Goal: Book appointment/travel/reservation

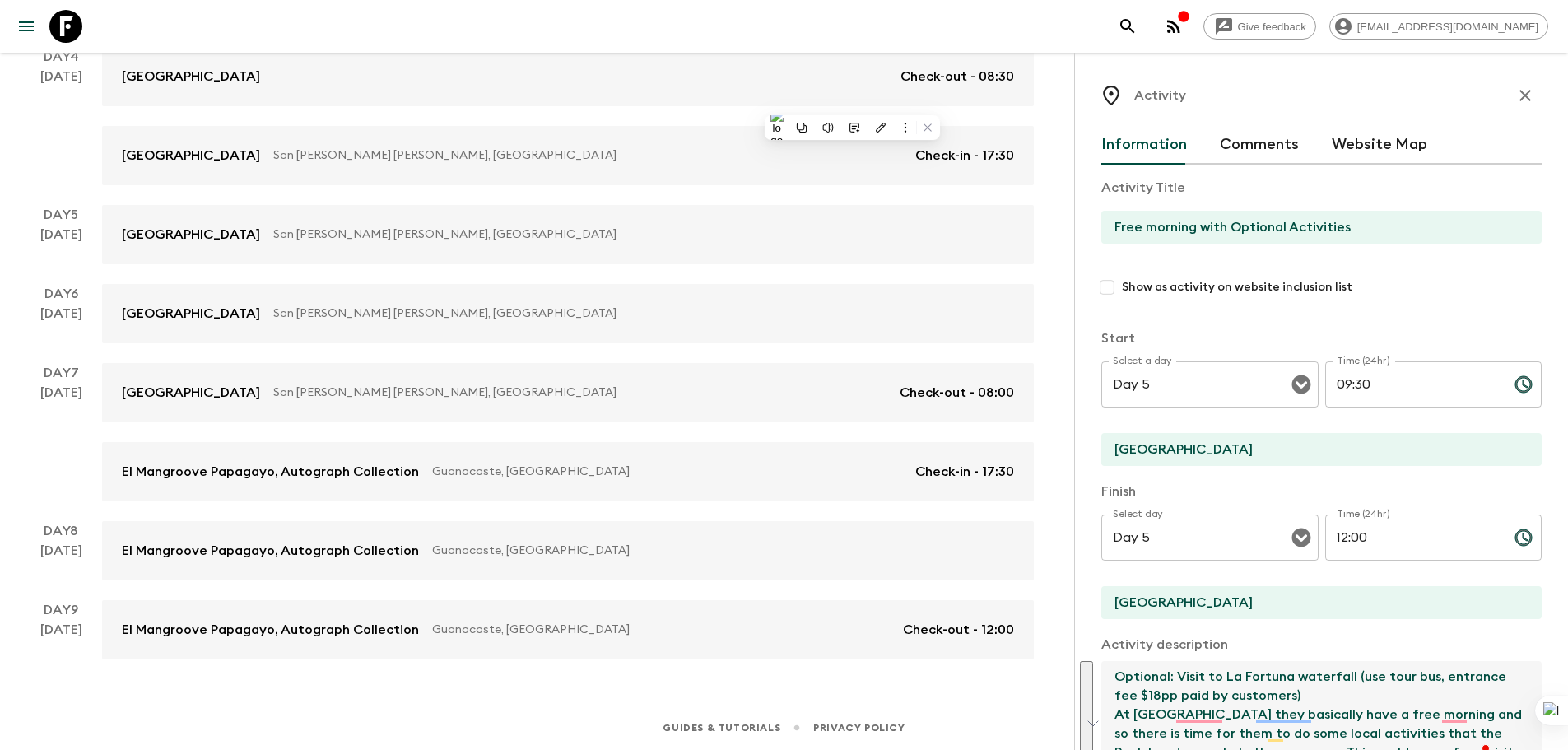
scroll to position [280, 0]
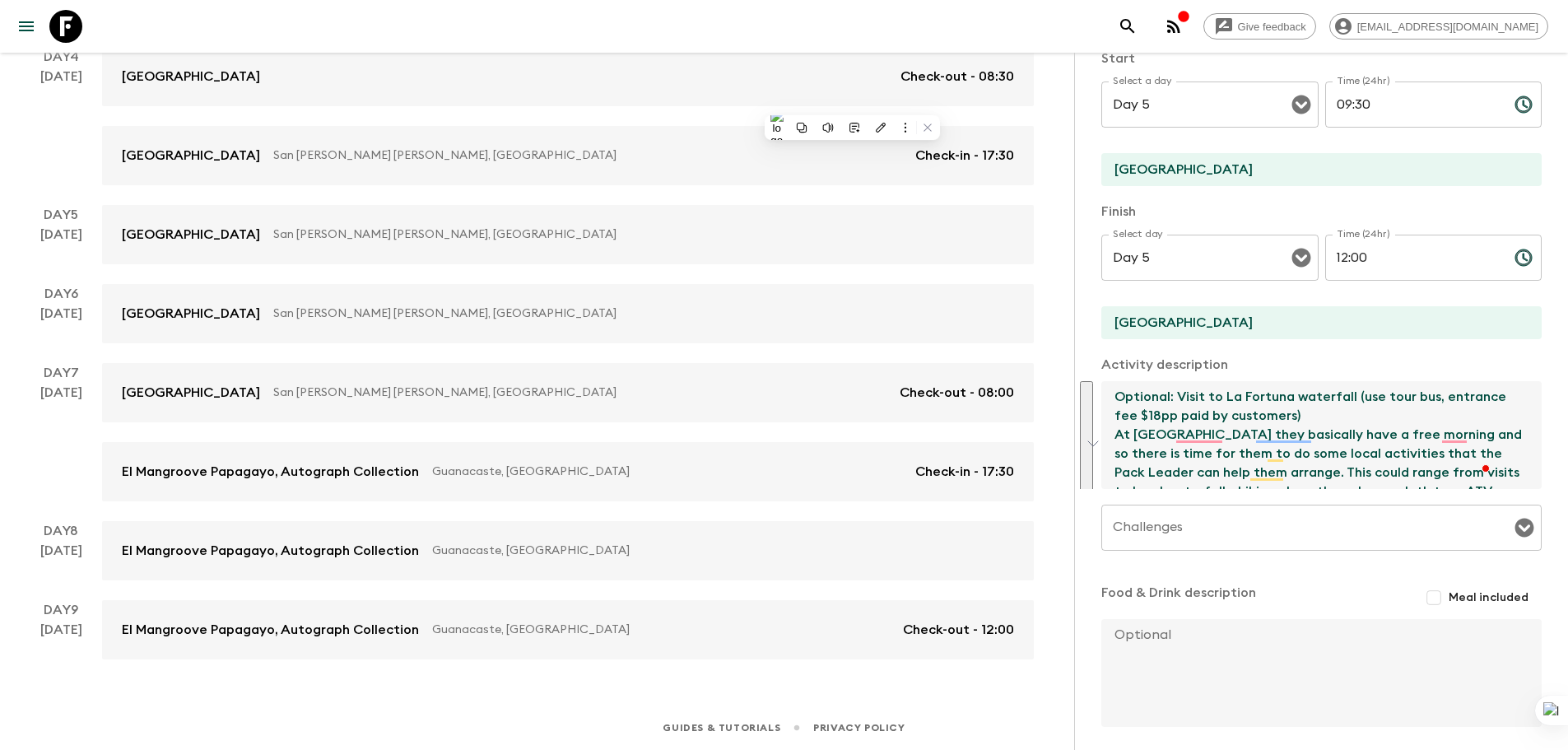
click at [70, 39] on icon at bounding box center [65, 26] width 33 height 33
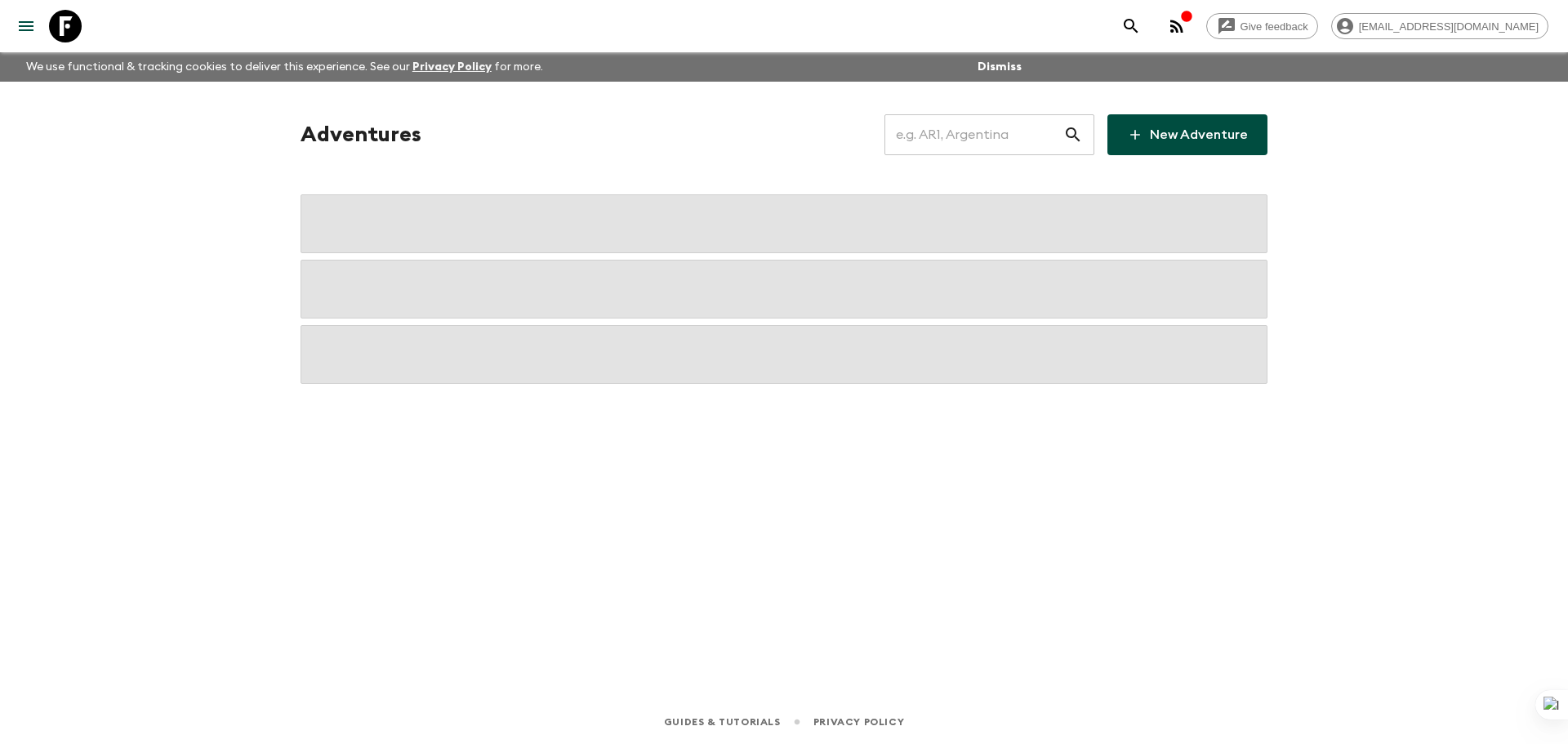
click at [985, 122] on input "text" at bounding box center [974, 134] width 179 height 45
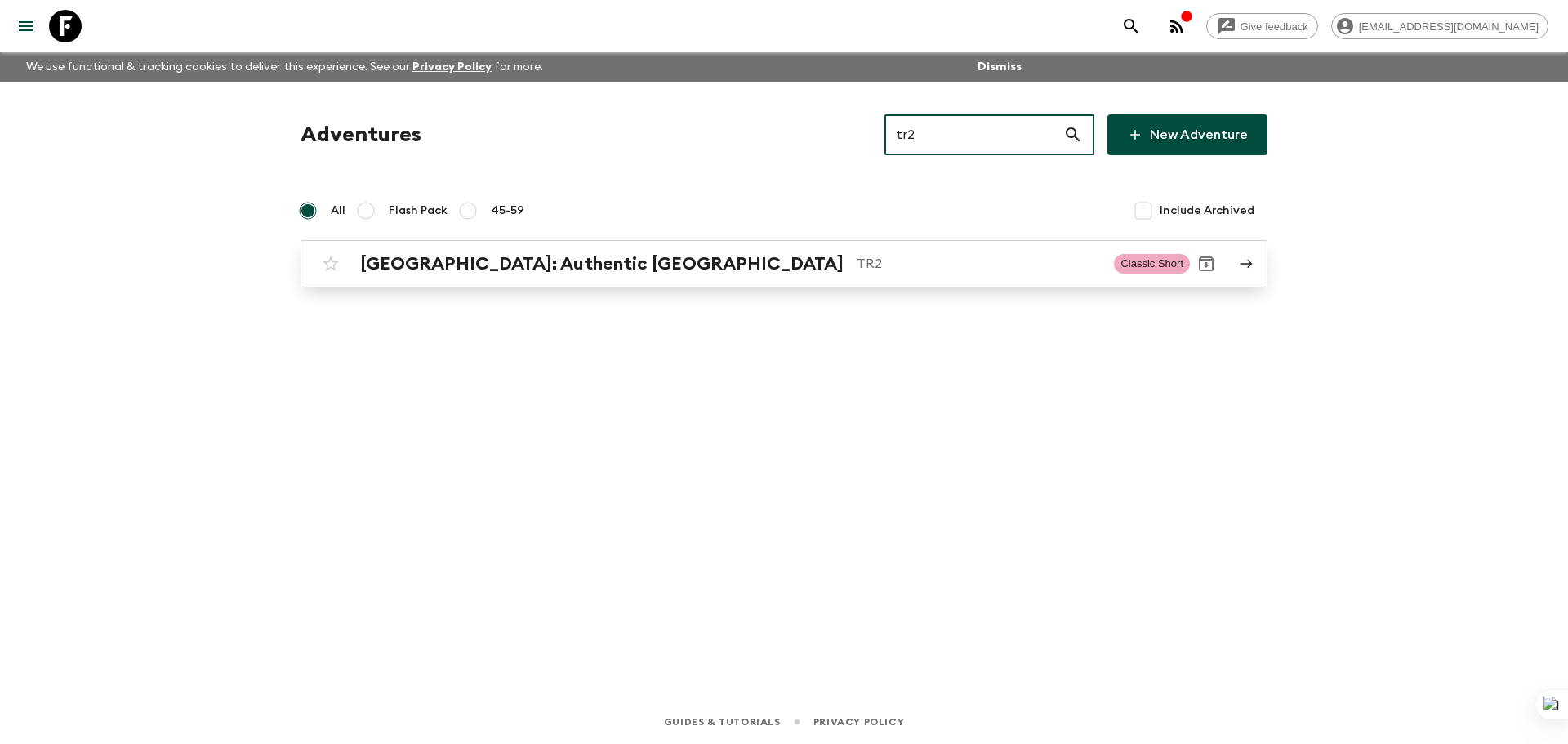
type input "tr2"
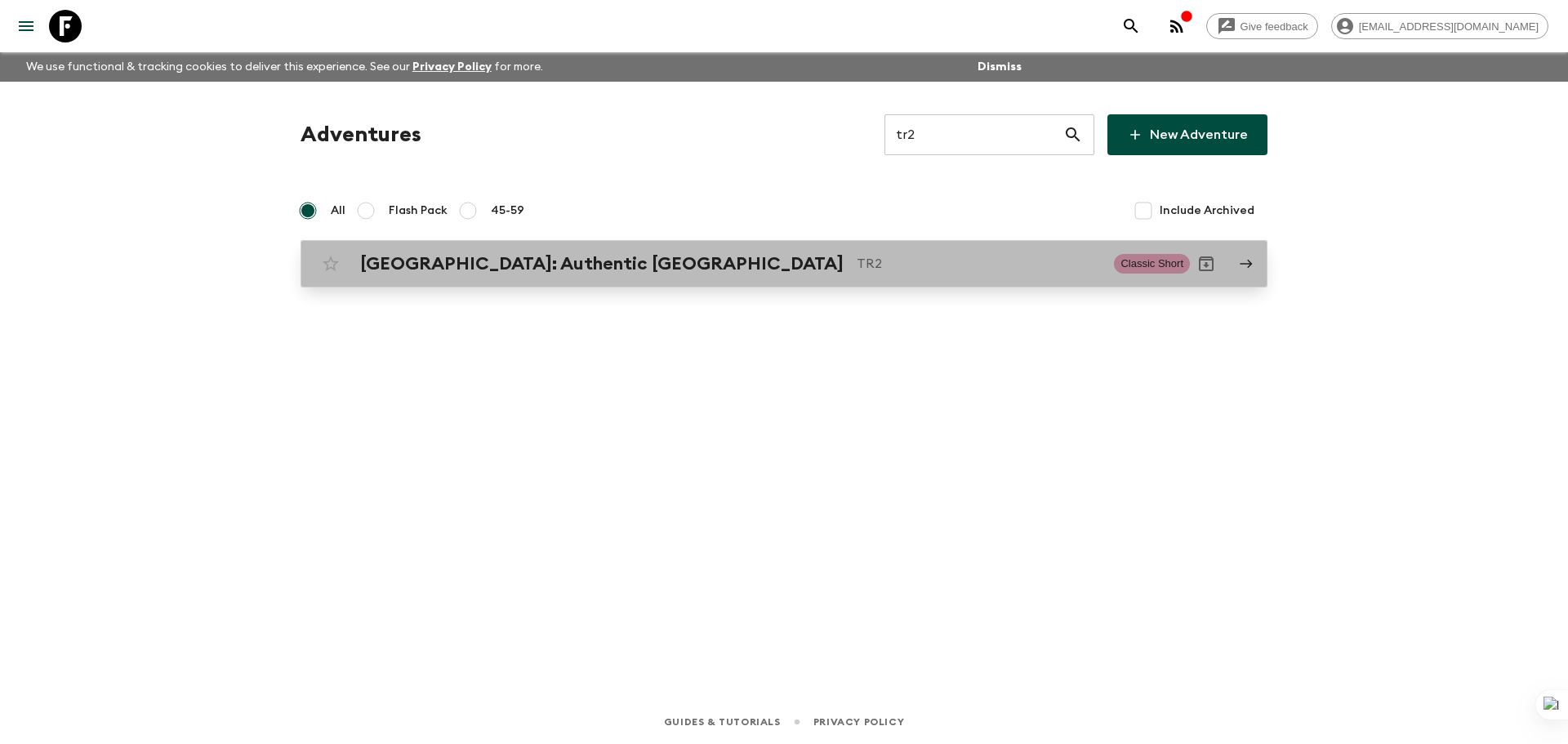
click at [872, 275] on div "[GEOGRAPHIC_DATA]: Authentic Istanbul TR2 Classic Short" at bounding box center [753, 263] width 876 height 32
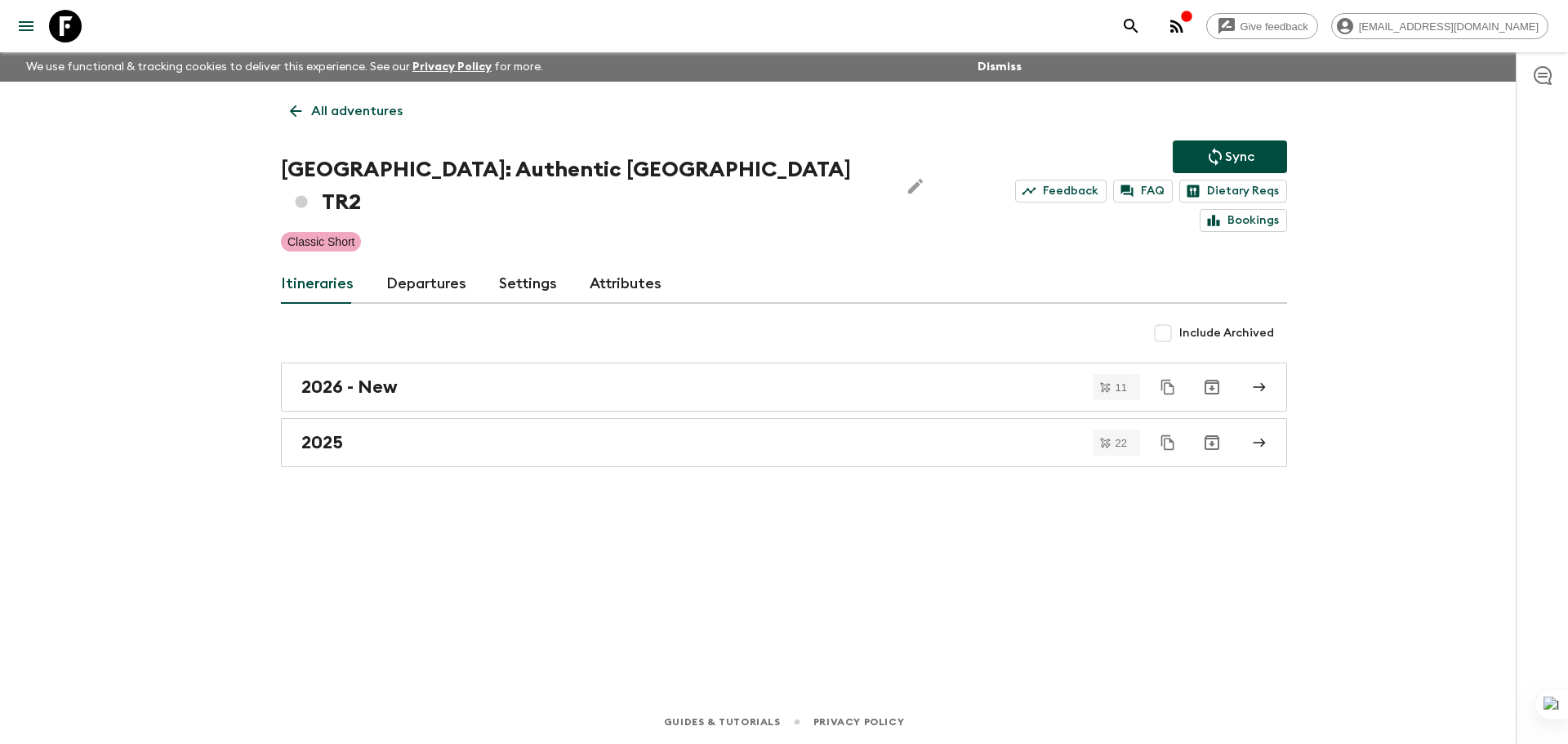
click at [434, 265] on link "Departures" at bounding box center [426, 284] width 80 height 39
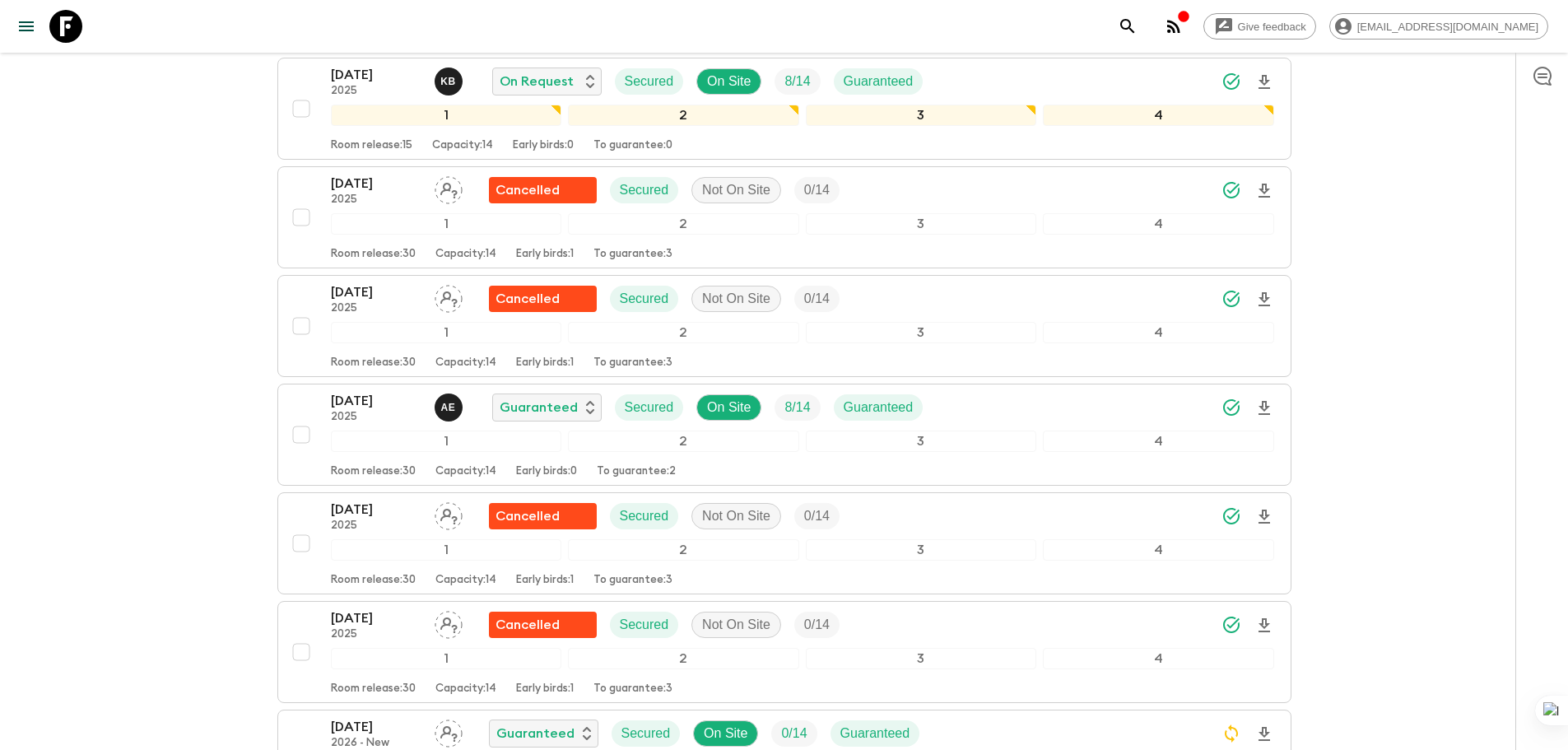
scroll to position [2546, 0]
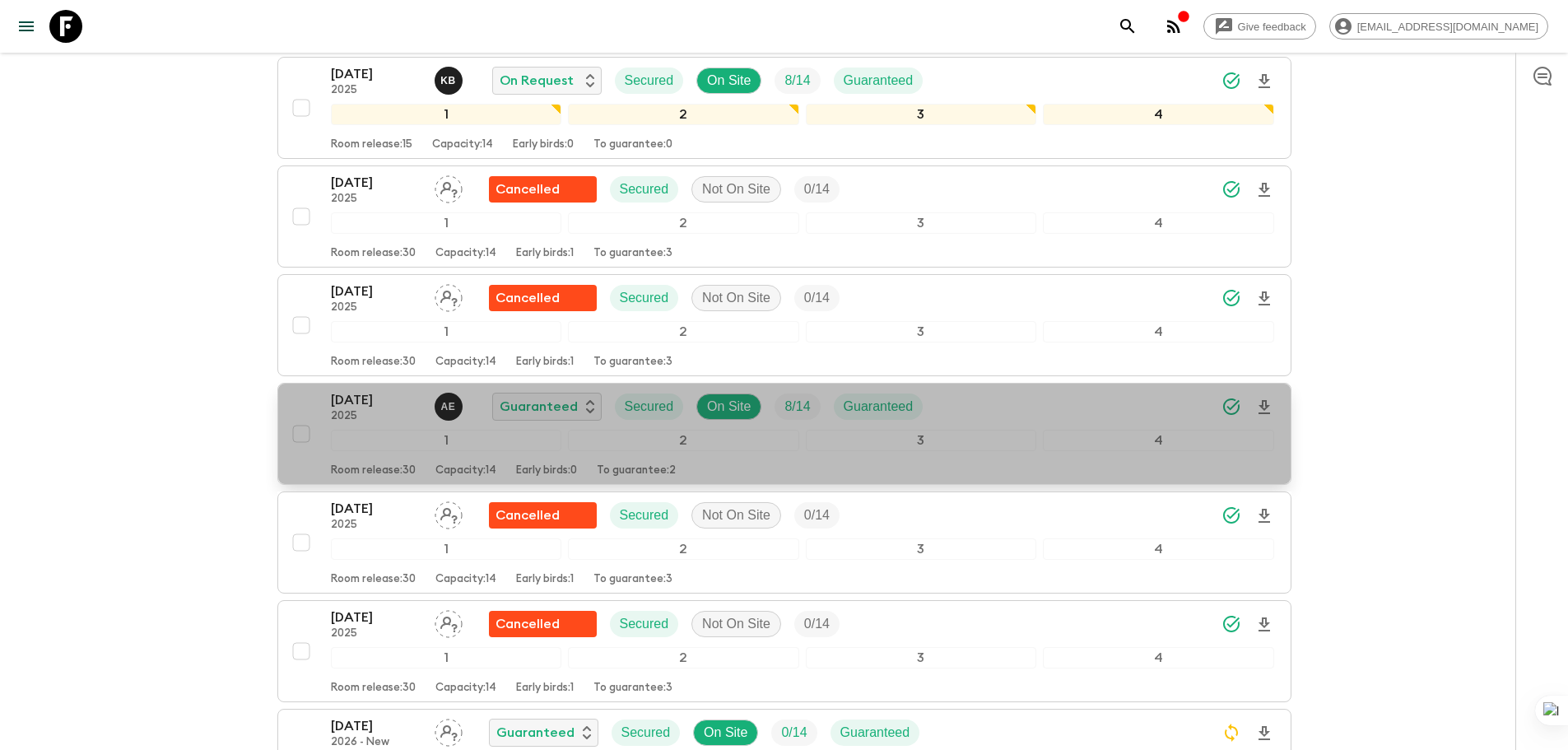
click at [353, 390] on p "[DATE]" at bounding box center [376, 399] width 90 height 20
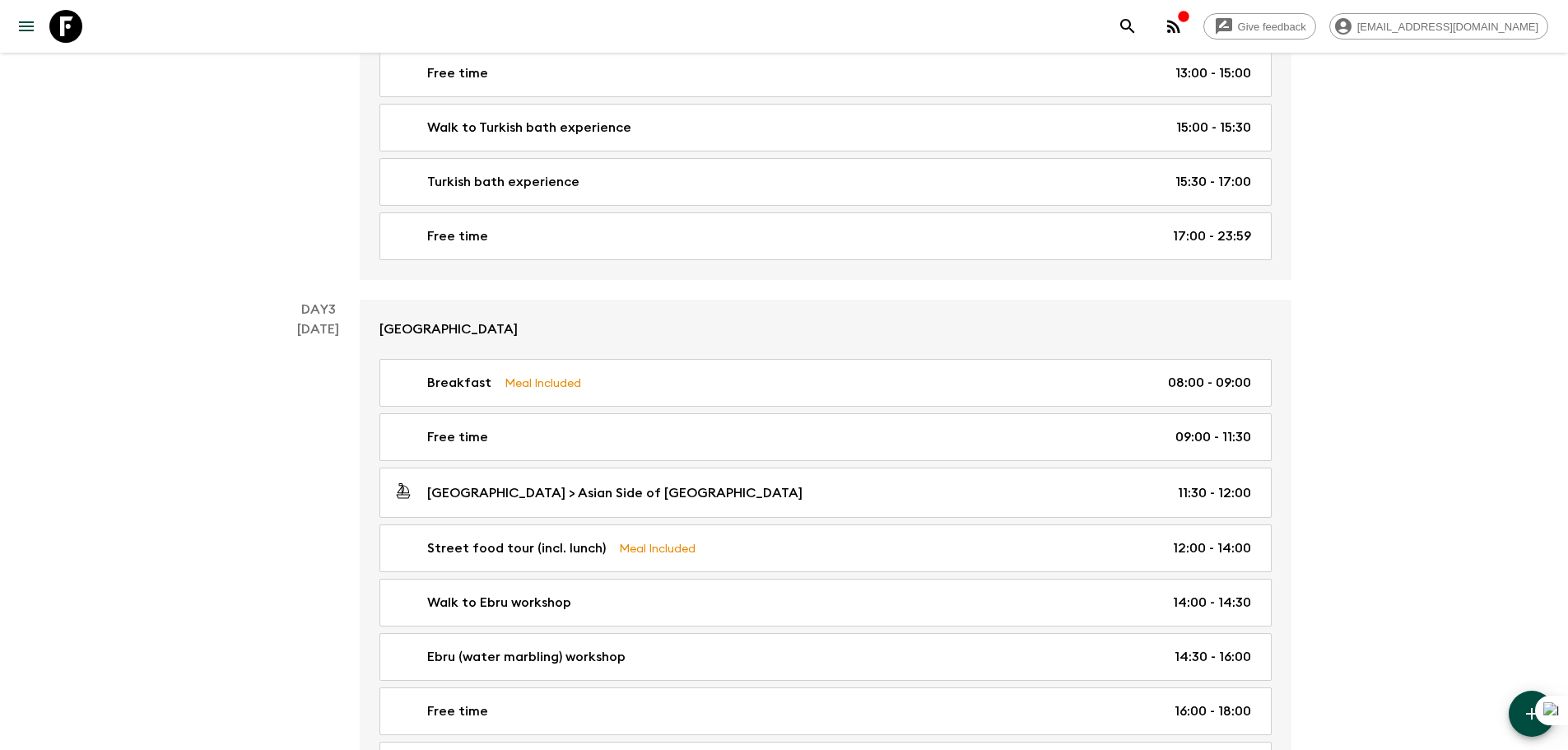
scroll to position [1201, 0]
